Goal: Information Seeking & Learning: Learn about a topic

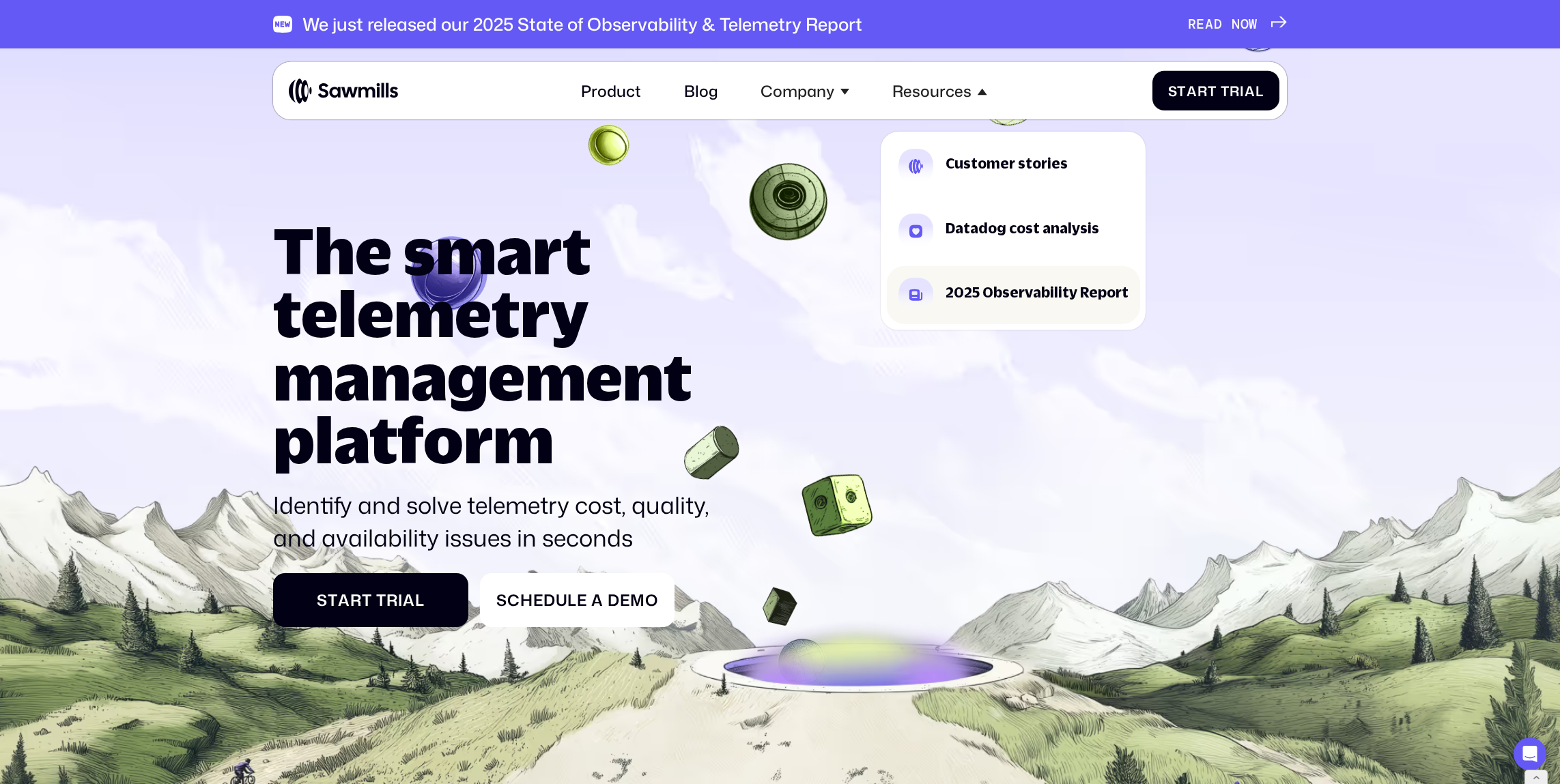
click at [988, 290] on div "2025 Observability Report" at bounding box center [1037, 292] width 183 height 15
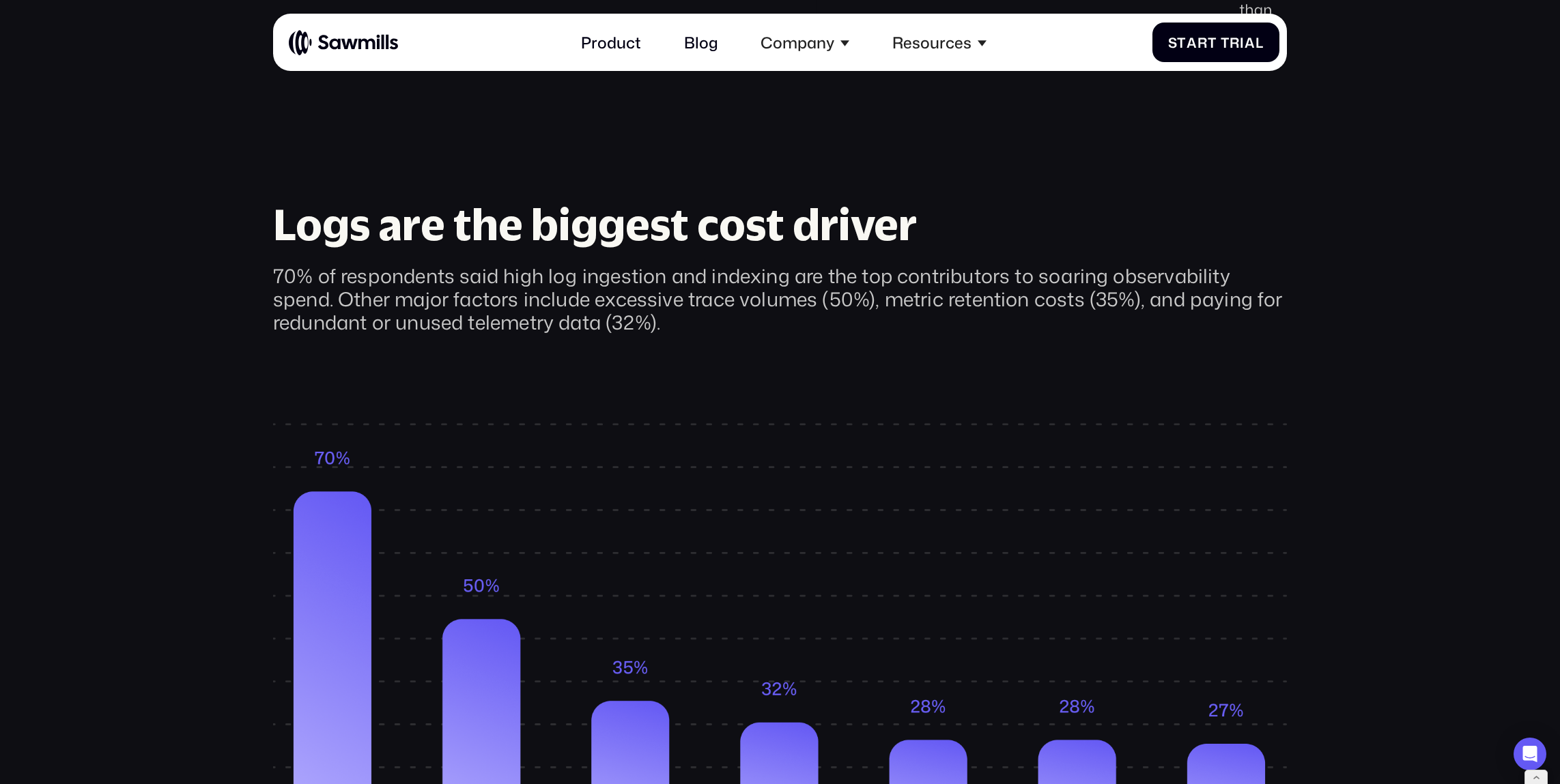
scroll to position [1261, 0]
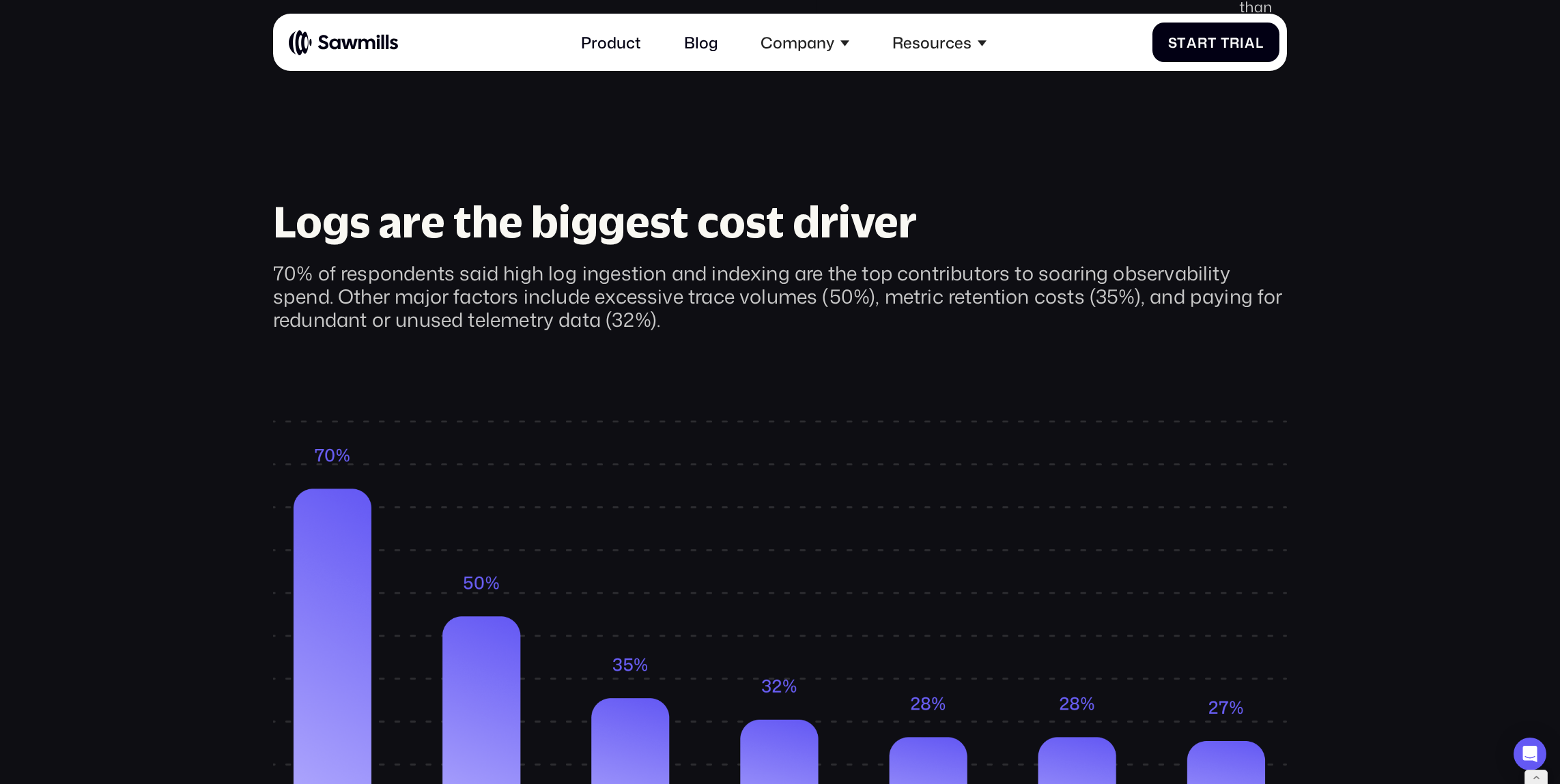
click at [739, 261] on div "70% of respondents said high log ingestion and indexing are the top contributor…" at bounding box center [780, 296] width 1014 height 70
click at [692, 261] on div "70% of respondents said high log ingestion and indexing are the top contributor…" at bounding box center [780, 296] width 1014 height 70
click at [579, 268] on div "70% of respondents said high log ingestion and indexing are the top contributor…" at bounding box center [780, 296] width 1014 height 70
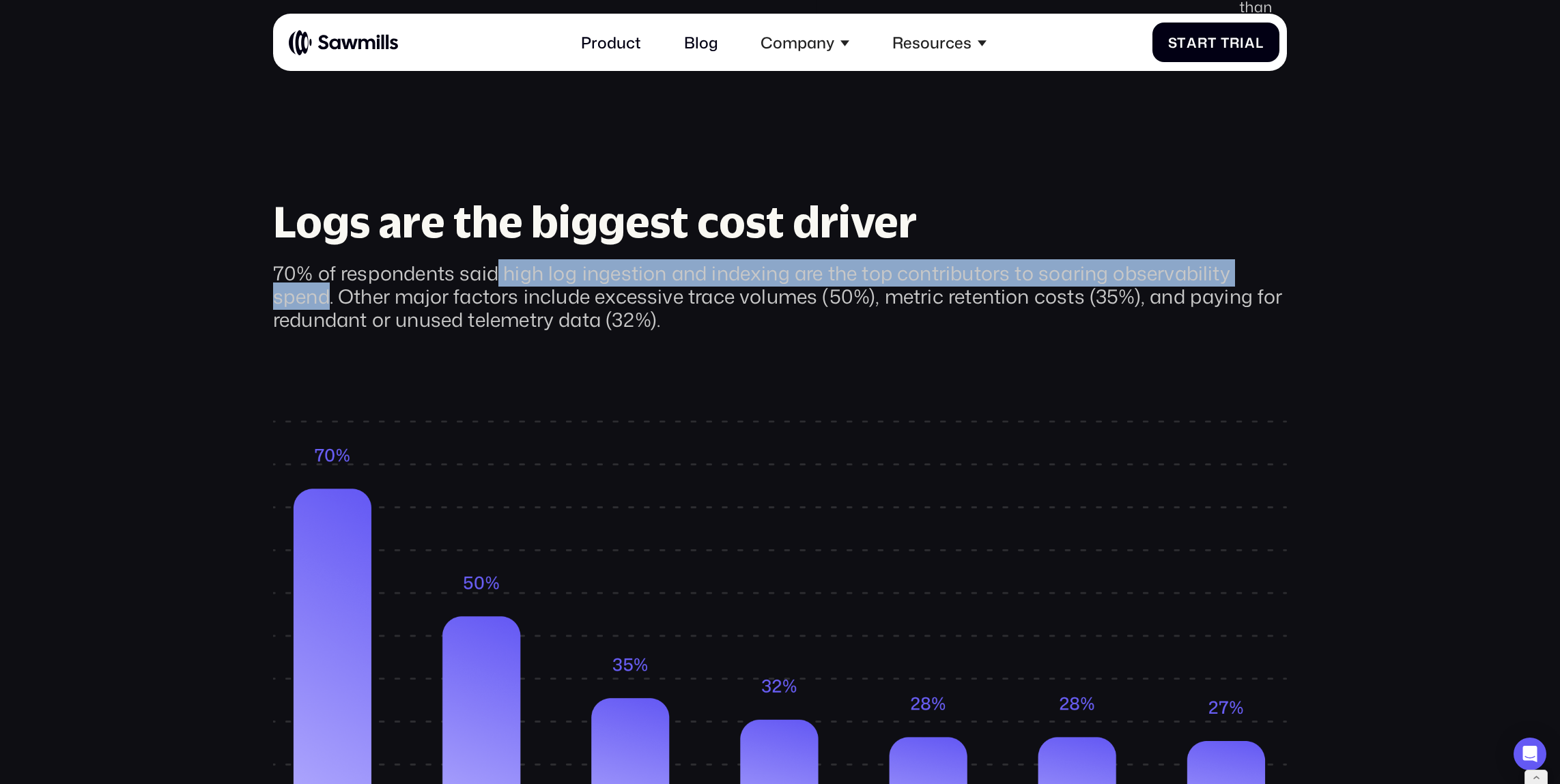
drag, startPoint x: 495, startPoint y: 241, endPoint x: 329, endPoint y: 265, distance: 167.7
click at [329, 265] on div "70% of respondents said high log ingestion and indexing are the top contributor…" at bounding box center [780, 296] width 1014 height 70
click at [521, 261] on div "70% of respondents said high log ingestion and indexing are the top contributor…" at bounding box center [780, 296] width 1014 height 70
drag, startPoint x: 509, startPoint y: 238, endPoint x: 329, endPoint y: 261, distance: 181.5
click at [329, 261] on div "70% of respondents said high log ingestion and indexing are the top contributor…" at bounding box center [780, 296] width 1014 height 70
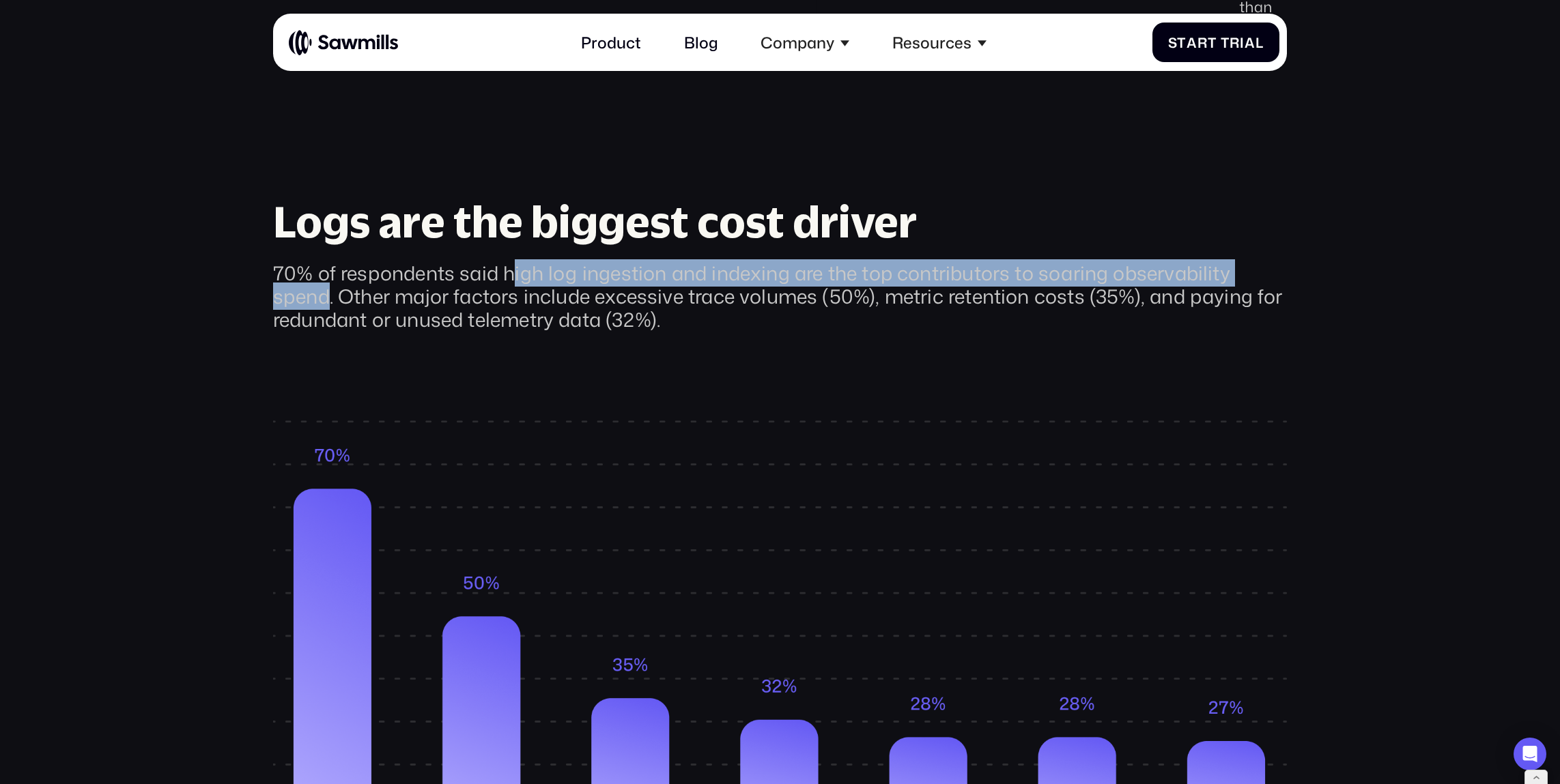
copy div "igh log ingestion and indexing are the top contributors to soaring observabilit…"
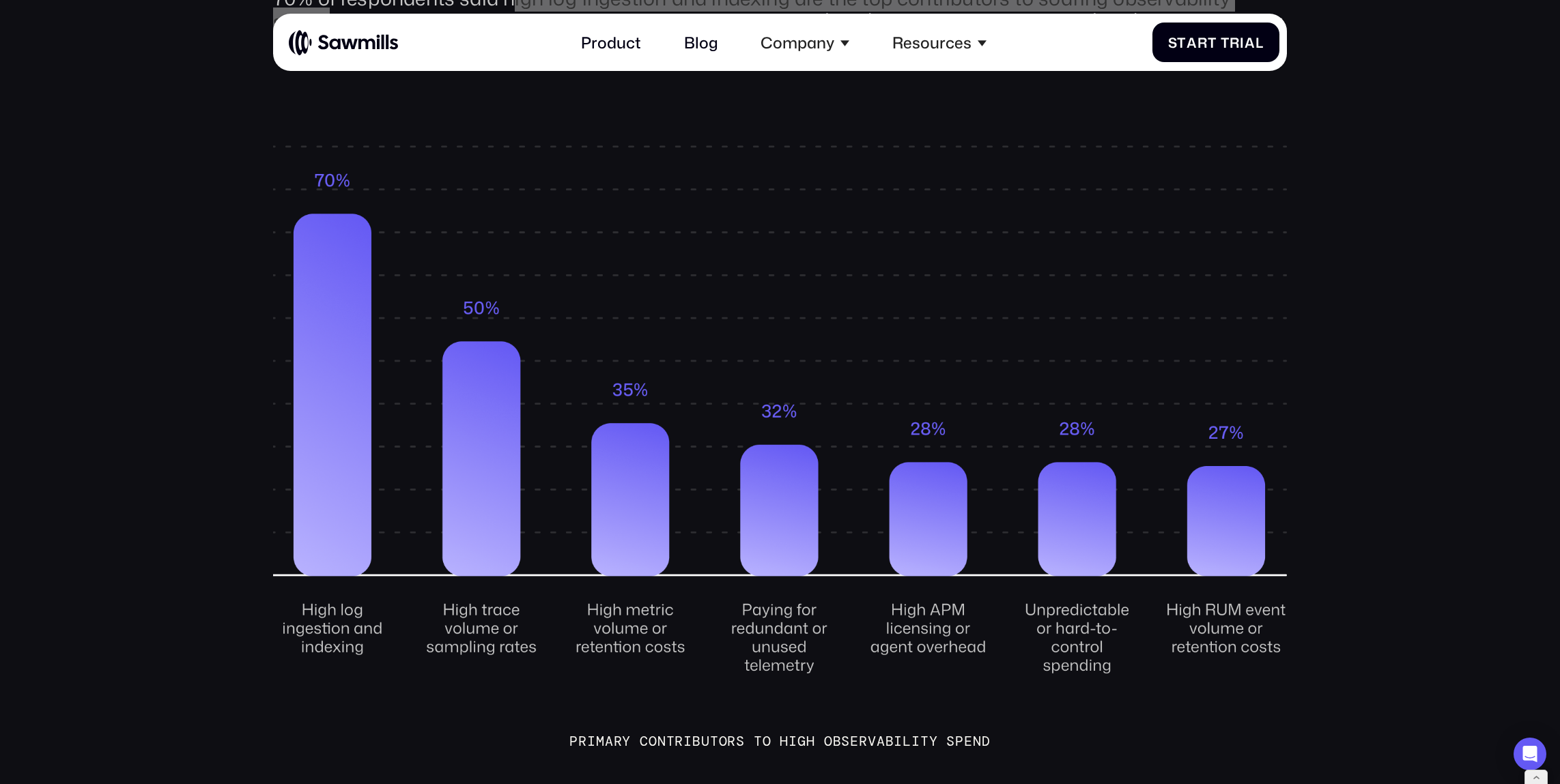
scroll to position [0, 0]
